Goal: Information Seeking & Learning: Find specific fact

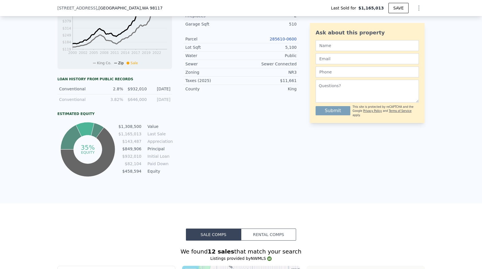
scroll to position [286, 0]
click at [96, 86] on div "Conventional" at bounding box center [79, 89] width 40 height 6
click at [117, 89] on div "2.8%" at bounding box center [113, 89] width 20 height 6
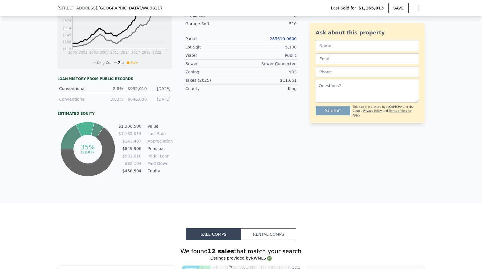
click at [117, 89] on div "2.8%" at bounding box center [113, 89] width 20 height 6
click at [251, 137] on div "Listing Remarks (Historical) Thanks To A Well Thought Out Design This Mid Centu…" at bounding box center [241, 27] width 115 height 301
click at [182, 107] on div "LISTING & SALE HISTORY Sold 28 $ 1,165,013 [DATE] Listed $ 925,000 [DATE] Sold …" at bounding box center [177, 27] width 241 height 301
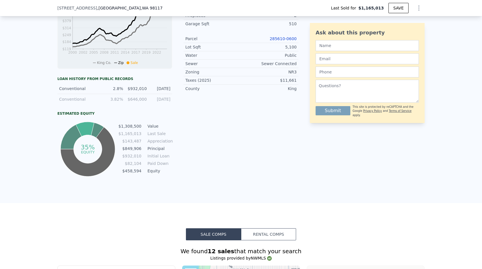
click at [182, 107] on div "LISTING & SALE HISTORY Sold 28 $ 1,165,013 [DATE] Listed $ 925,000 [DATE] Sold …" at bounding box center [177, 27] width 241 height 301
click at [229, 114] on div "Listing Remarks (Historical) Thanks To A Well Thought Out Design This Mid Centu…" at bounding box center [241, 27] width 115 height 301
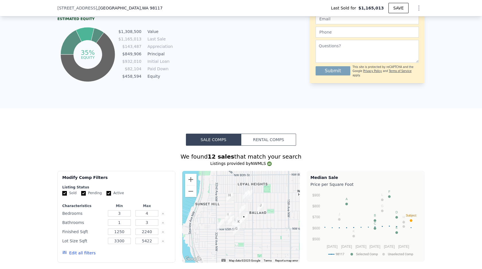
scroll to position [633, 0]
